Goal: Communication & Community: Answer question/provide support

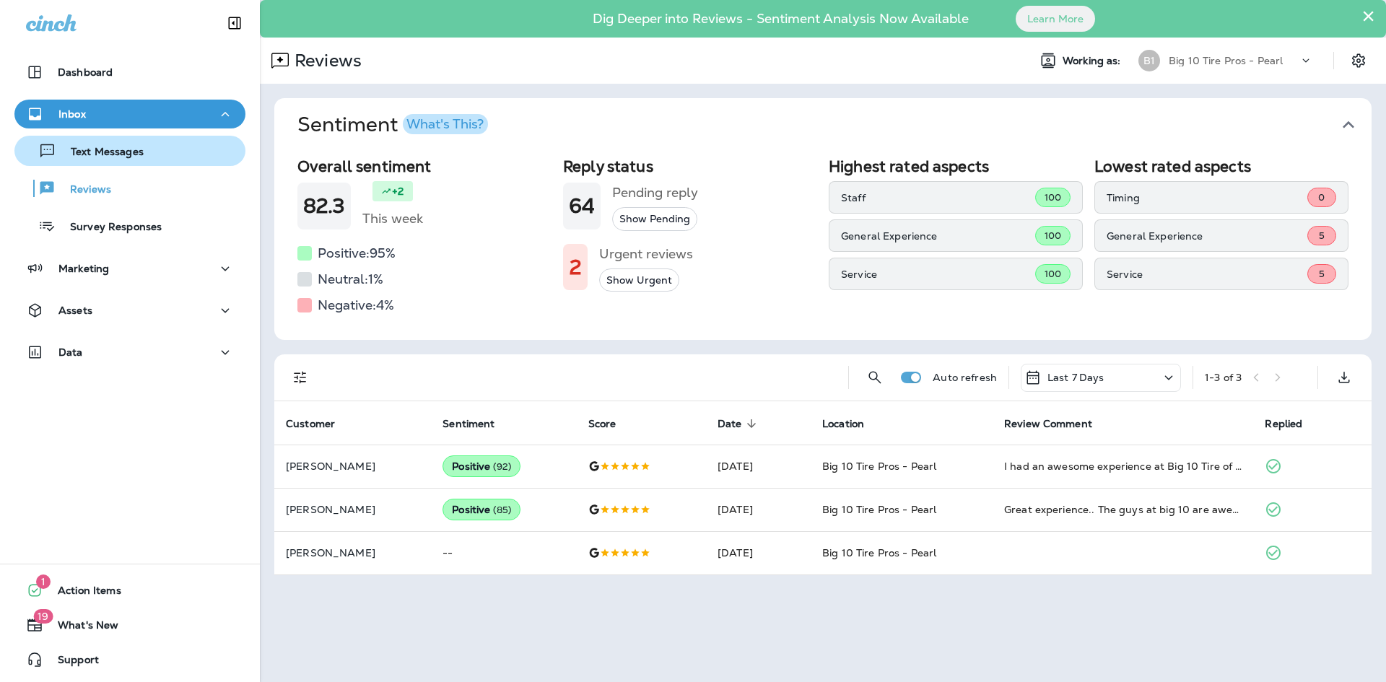
click at [129, 154] on p "Text Messages" at bounding box center [99, 153] width 87 height 14
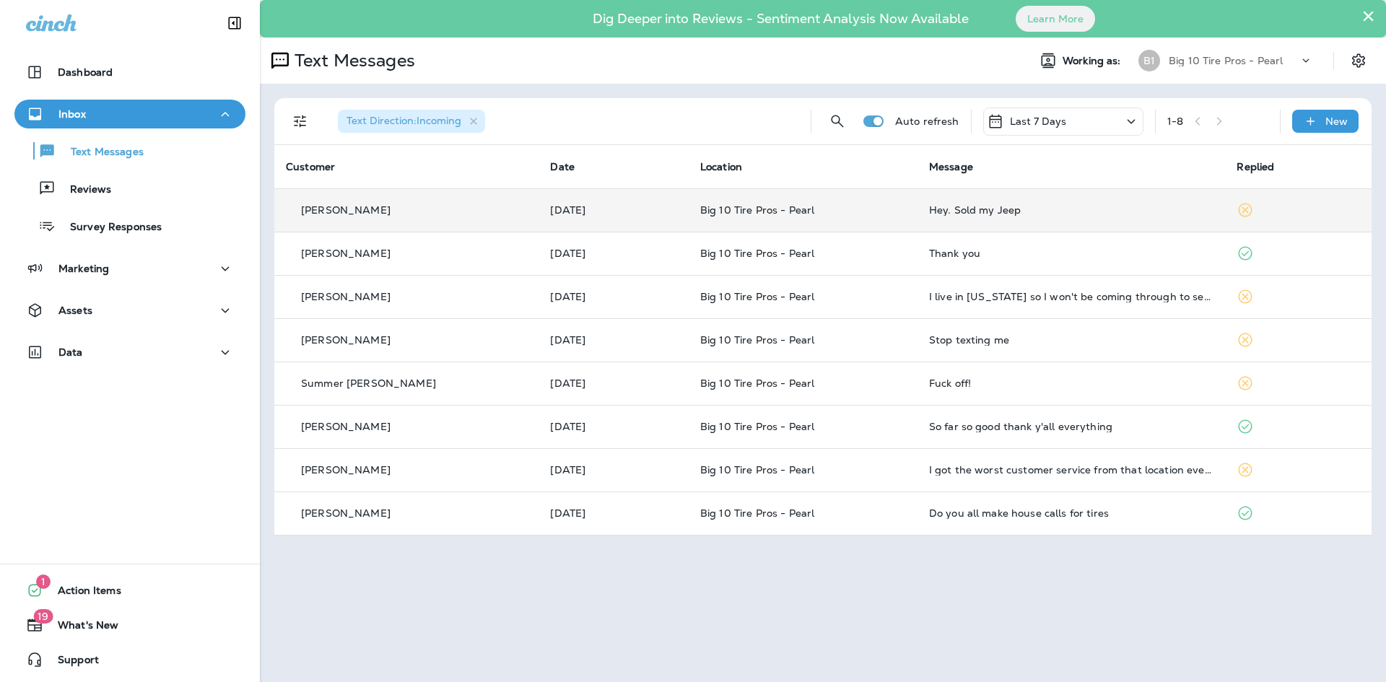
click at [941, 220] on td "Hey. Sold my Jeep" at bounding box center [1071, 209] width 308 height 43
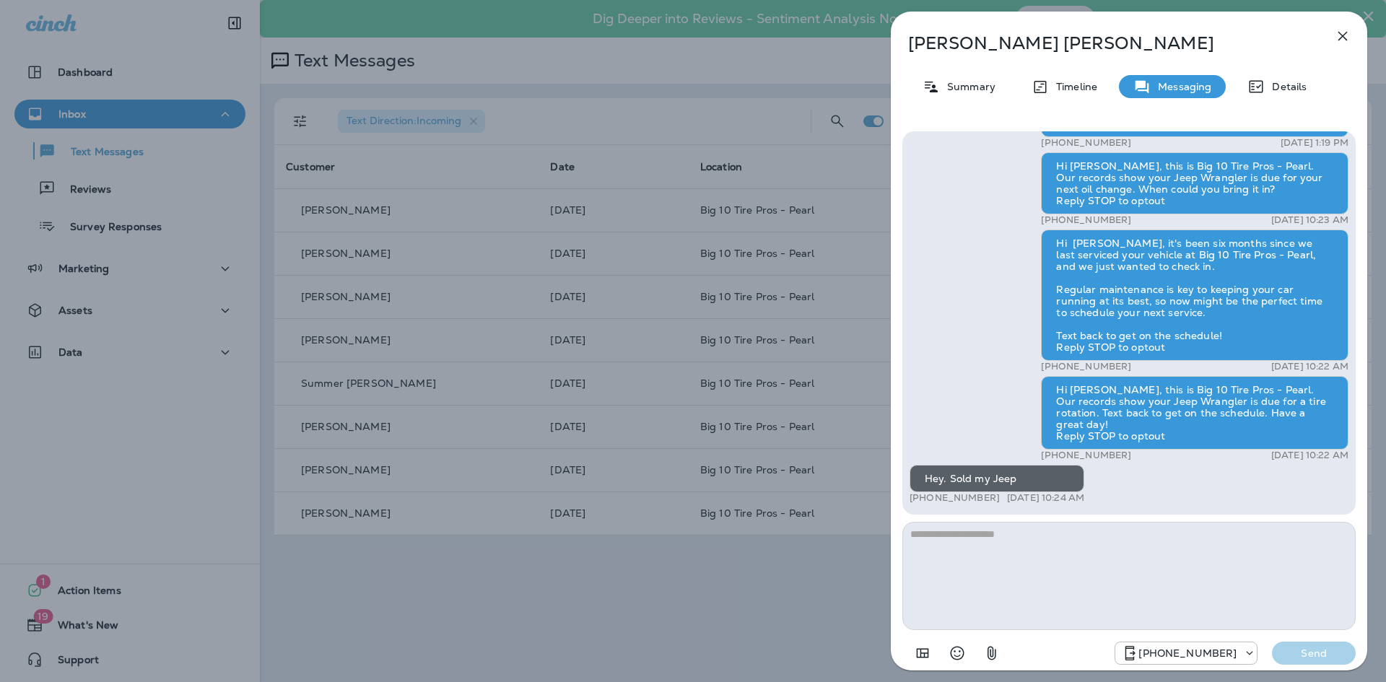
click at [948, 554] on textarea at bounding box center [1128, 576] width 453 height 108
type textarea "**"
click at [1322, 656] on p "Send" at bounding box center [1313, 653] width 61 height 13
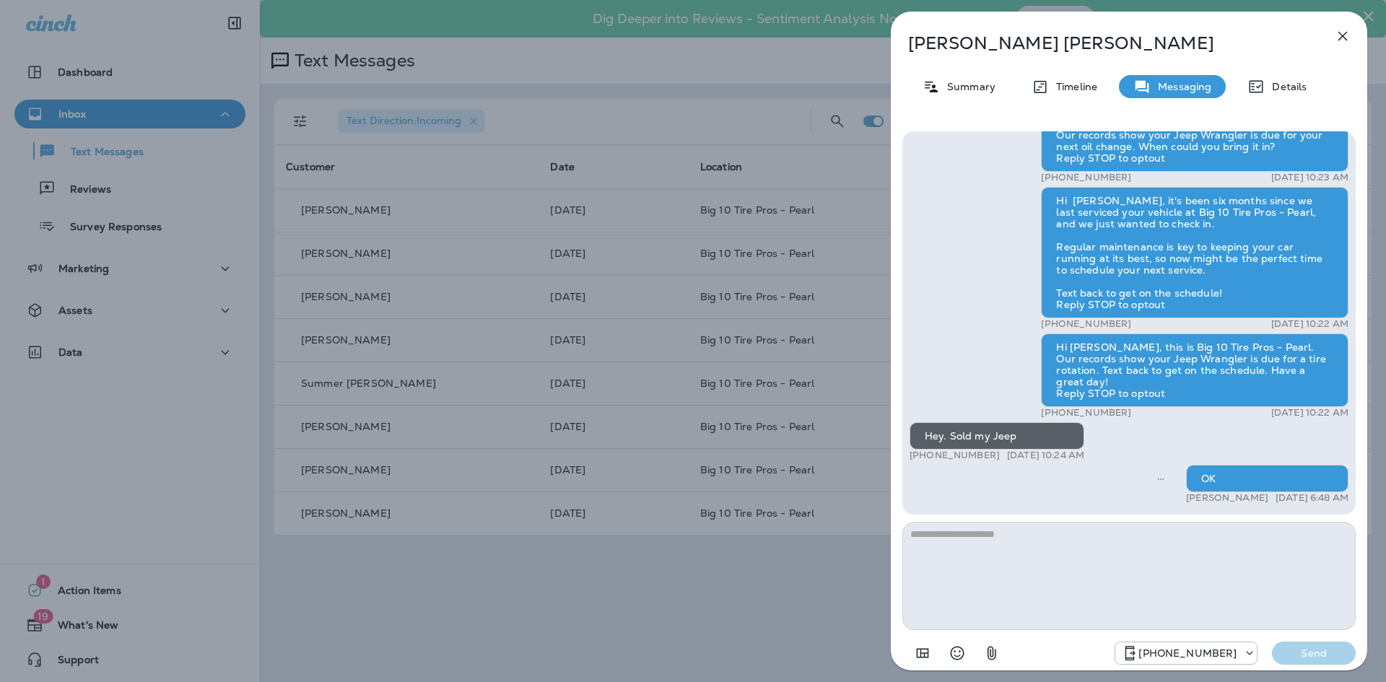
click at [1342, 35] on icon "button" at bounding box center [1342, 36] width 9 height 9
